Goal: Task Accomplishment & Management: Complete application form

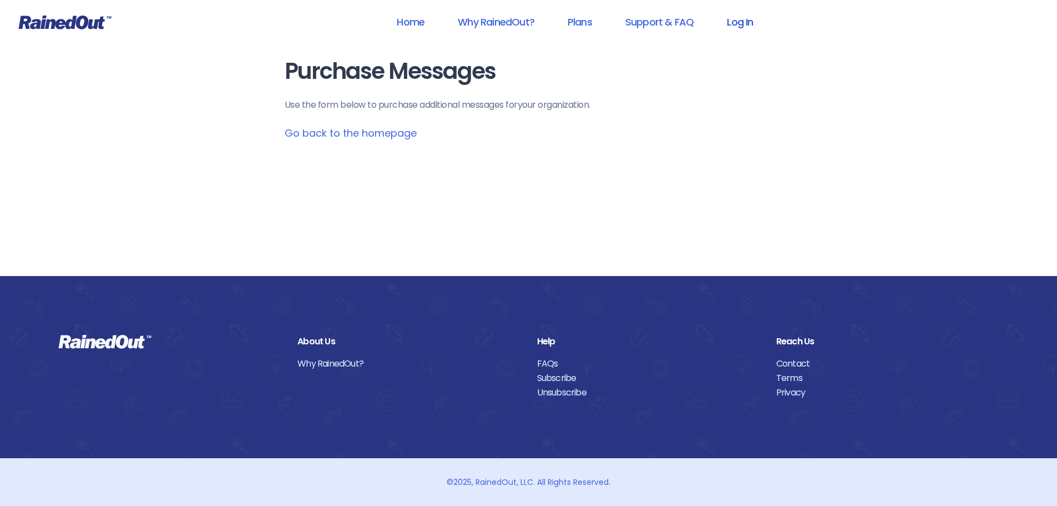
click at [760, 24] on link "Log In" at bounding box center [740, 21] width 55 height 25
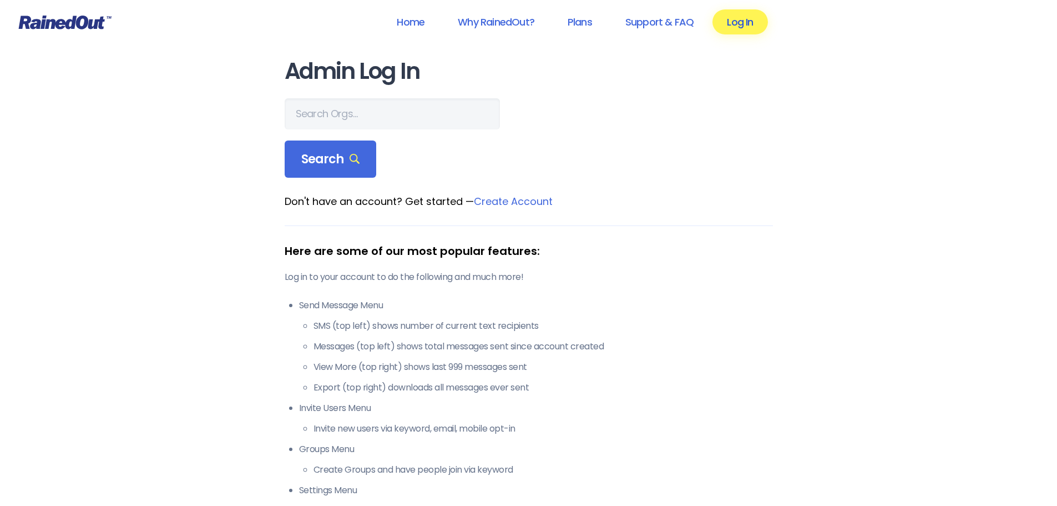
click at [738, 24] on link "Log In" at bounding box center [740, 21] width 55 height 25
click at [57, 26] on icon at bounding box center [65, 23] width 93 height 14
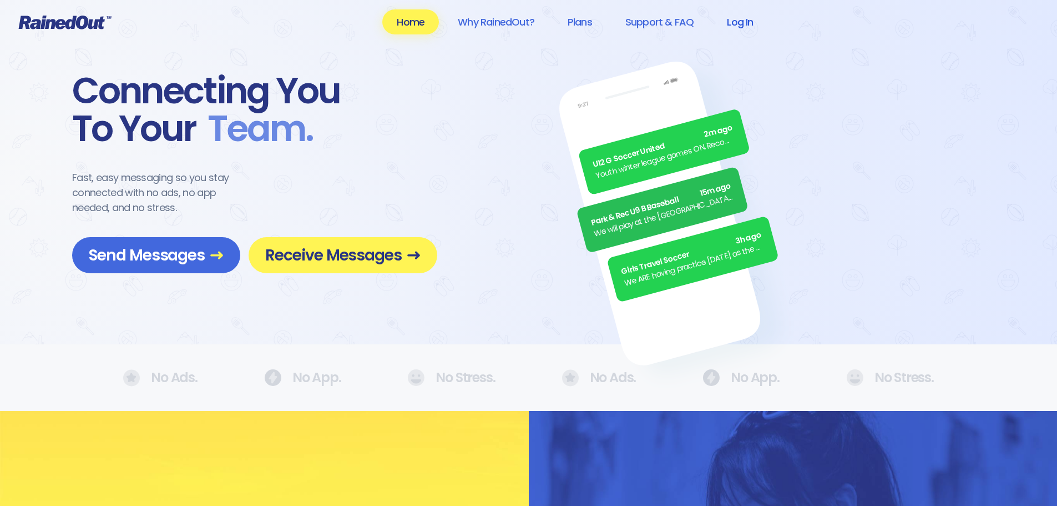
click at [741, 24] on link "Log In" at bounding box center [740, 21] width 55 height 25
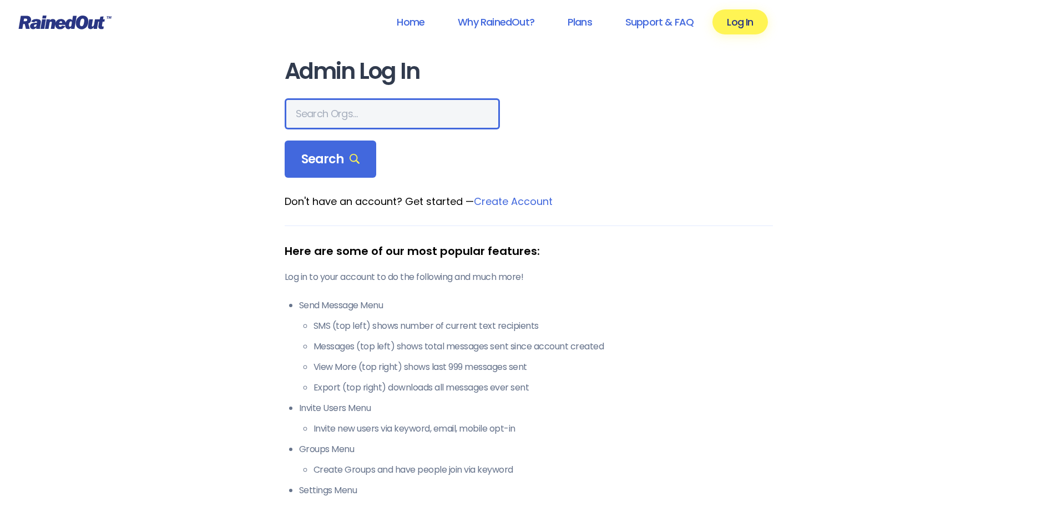
click at [331, 113] on input "text" at bounding box center [392, 113] width 215 height 31
click at [49, 18] on icon at bounding box center [64, 22] width 93 height 14
click at [305, 115] on input "text" at bounding box center [392, 113] width 215 height 31
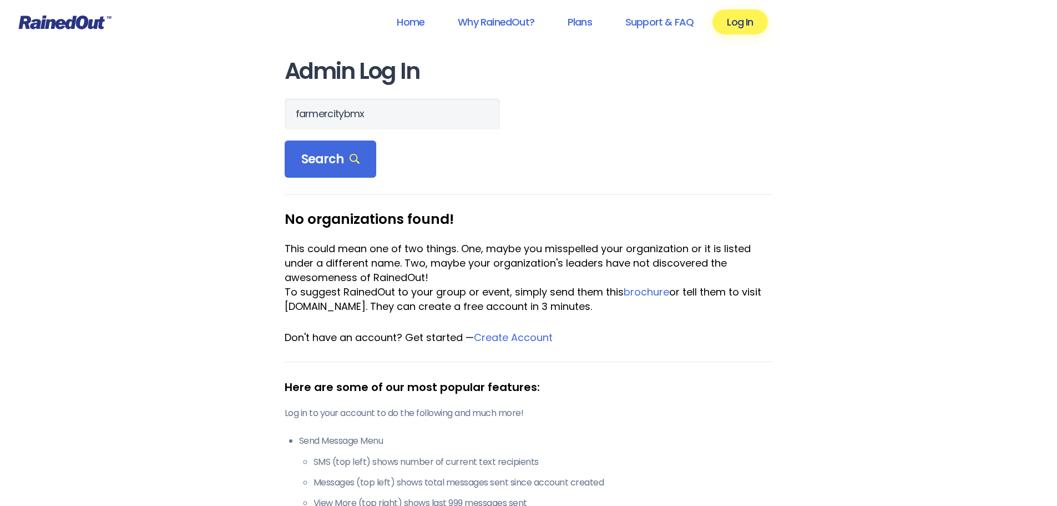
click at [376, 159] on form "farmercitybmx Search" at bounding box center [529, 138] width 488 height 80
click at [333, 157] on span "Search" at bounding box center [330, 160] width 59 height 16
click at [329, 113] on input "farmercitybmx" at bounding box center [392, 113] width 215 height 31
click at [346, 112] on input "farmer citybmx" at bounding box center [392, 113] width 215 height 31
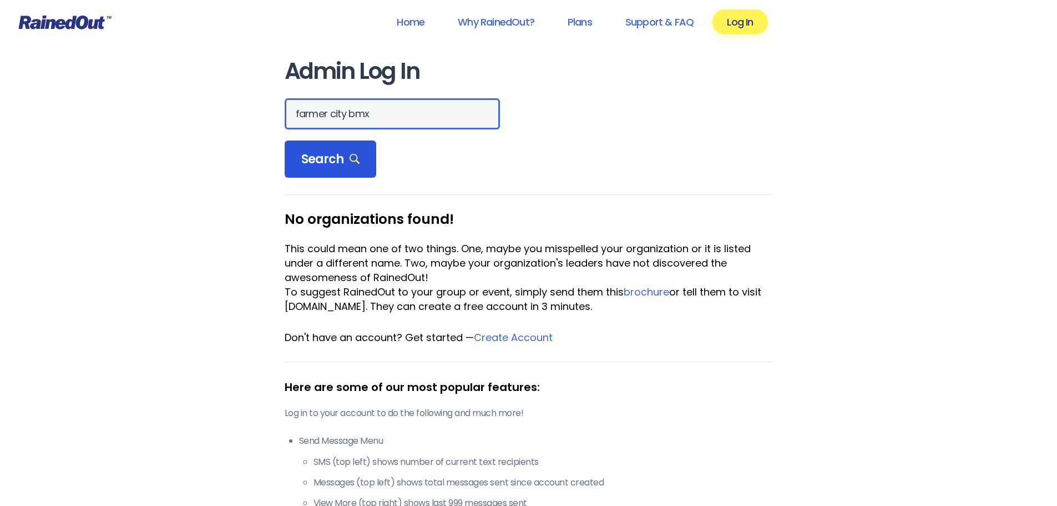
type input "farmer city bmx"
click at [350, 155] on icon at bounding box center [355, 159] width 11 height 11
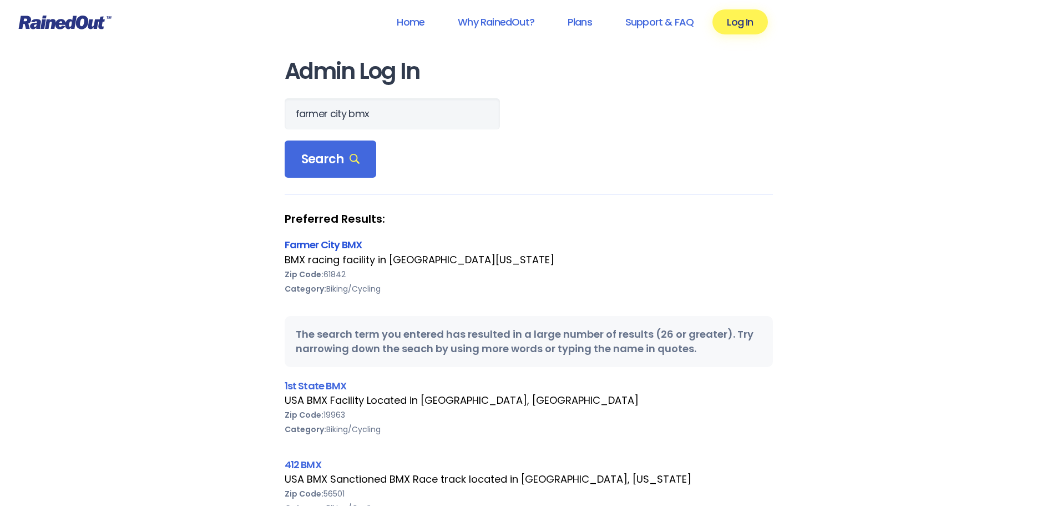
click at [319, 244] on link "Farmer City BMX" at bounding box center [324, 245] width 78 height 14
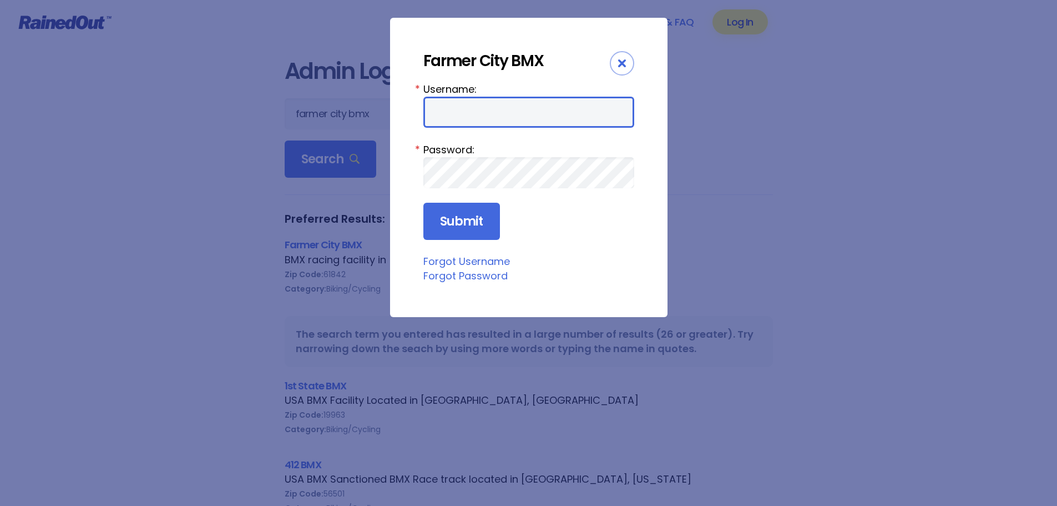
click at [474, 101] on input "Username:" at bounding box center [528, 112] width 211 height 31
type input "farmercityBMX"
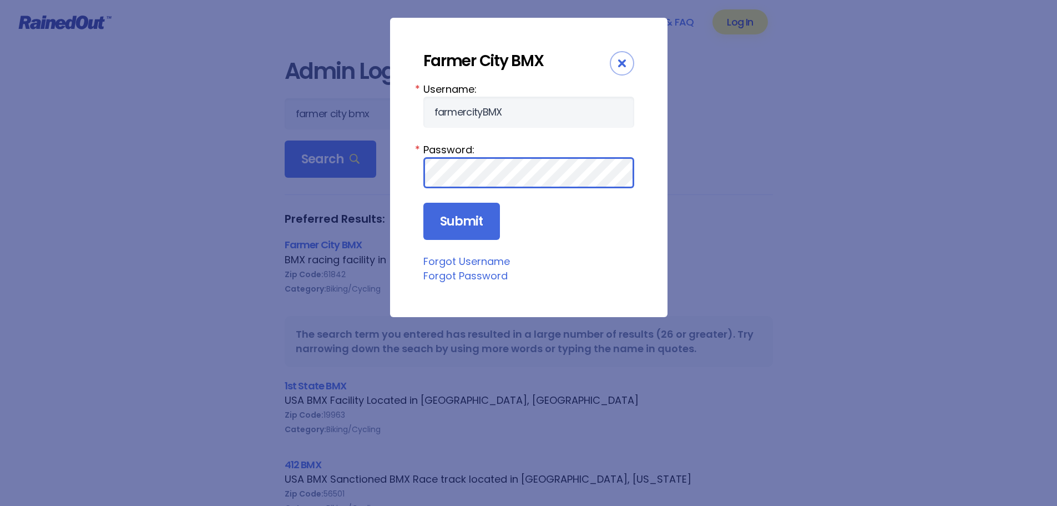
click at [423, 203] on input "Submit" at bounding box center [461, 222] width 77 height 38
